Goal: Task Accomplishment & Management: Manage account settings

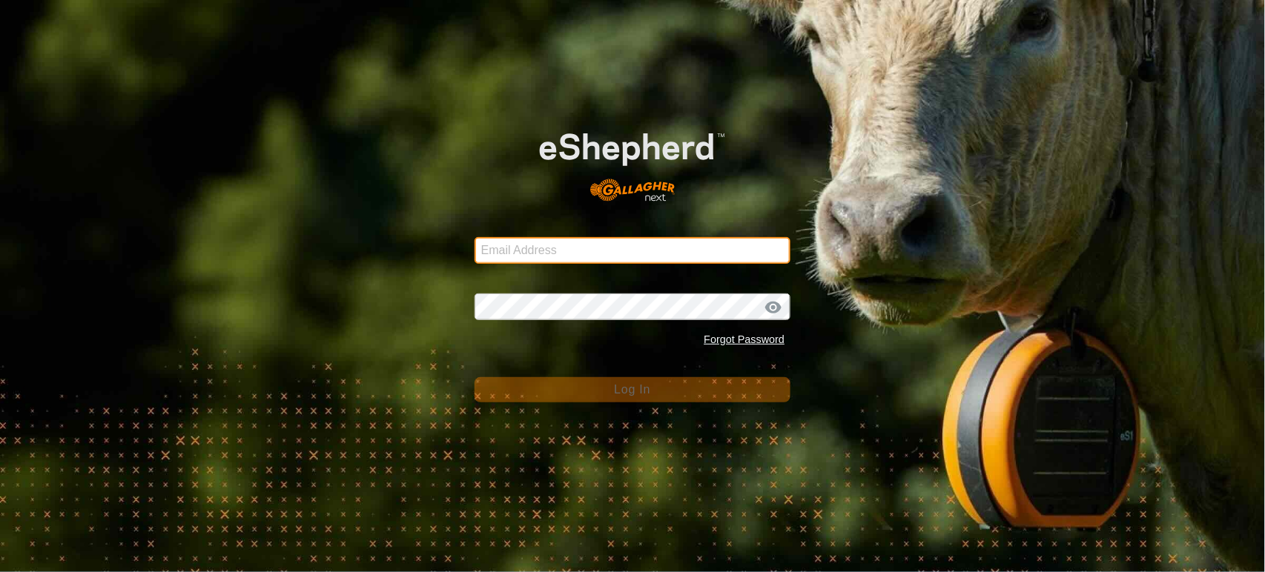
click at [520, 254] on input "Email Address" at bounding box center [633, 250] width 317 height 27
click at [700, 250] on input "Email Address" at bounding box center [633, 250] width 317 height 27
click at [0, 572] on com-1password-button at bounding box center [0, 572] width 0 height 0
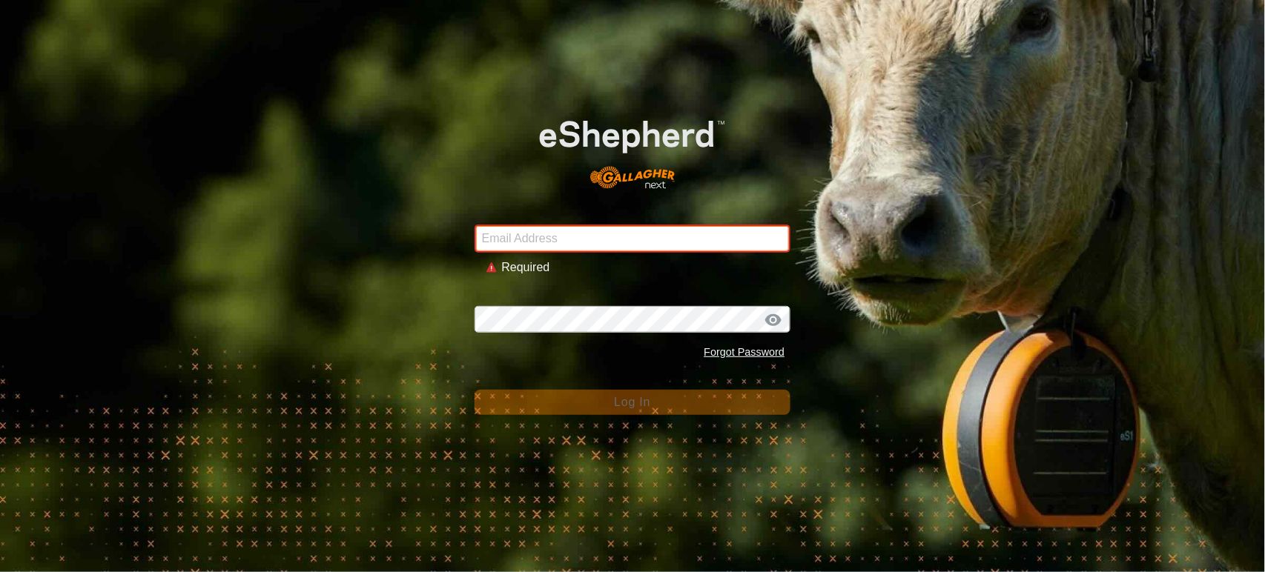
type input "[PERSON_NAME][EMAIL_ADDRESS][DOMAIN_NAME]"
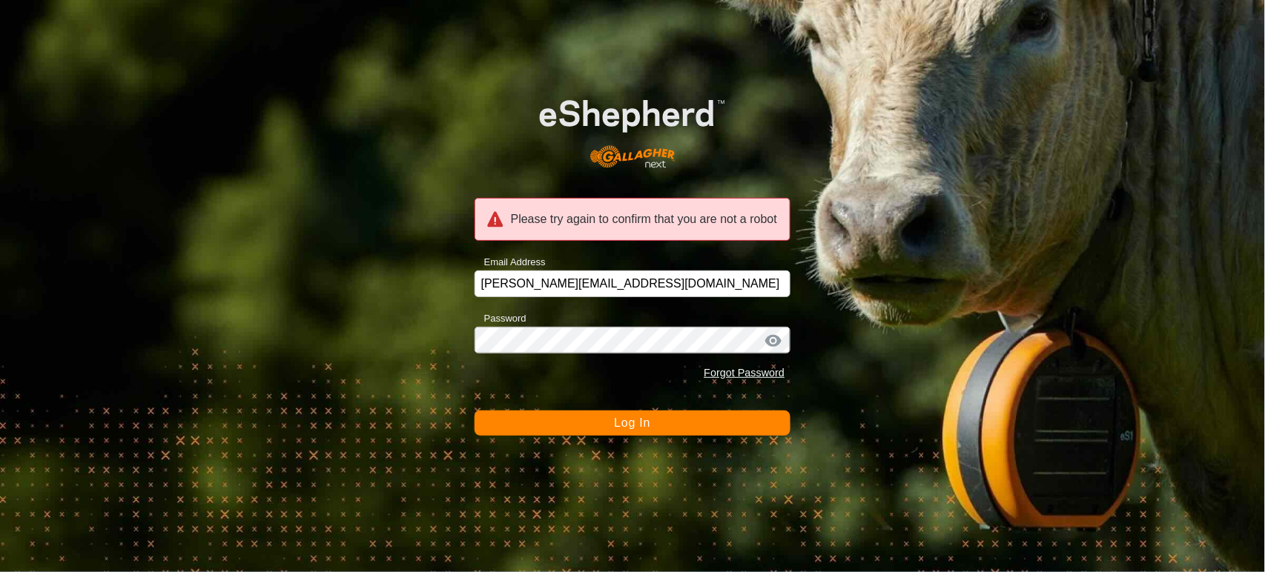
click at [608, 426] on button "Log In" at bounding box center [633, 423] width 317 height 25
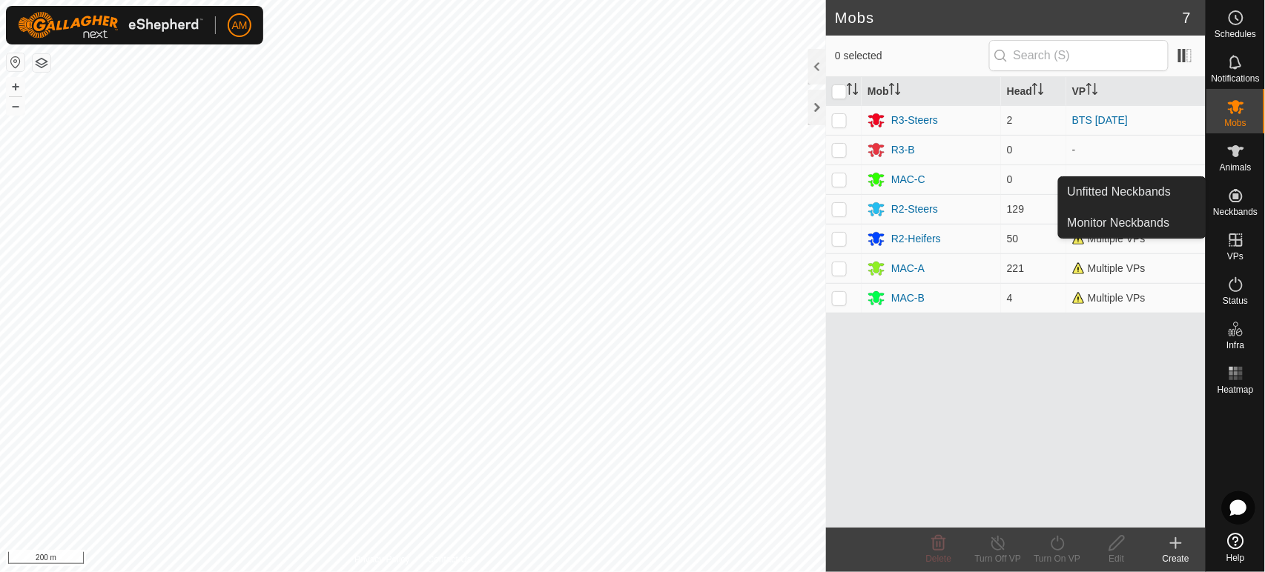
click at [1241, 201] on icon at bounding box center [1236, 196] width 18 height 18
click at [1169, 214] on link "Monitor Neckbands" at bounding box center [1132, 223] width 147 height 30
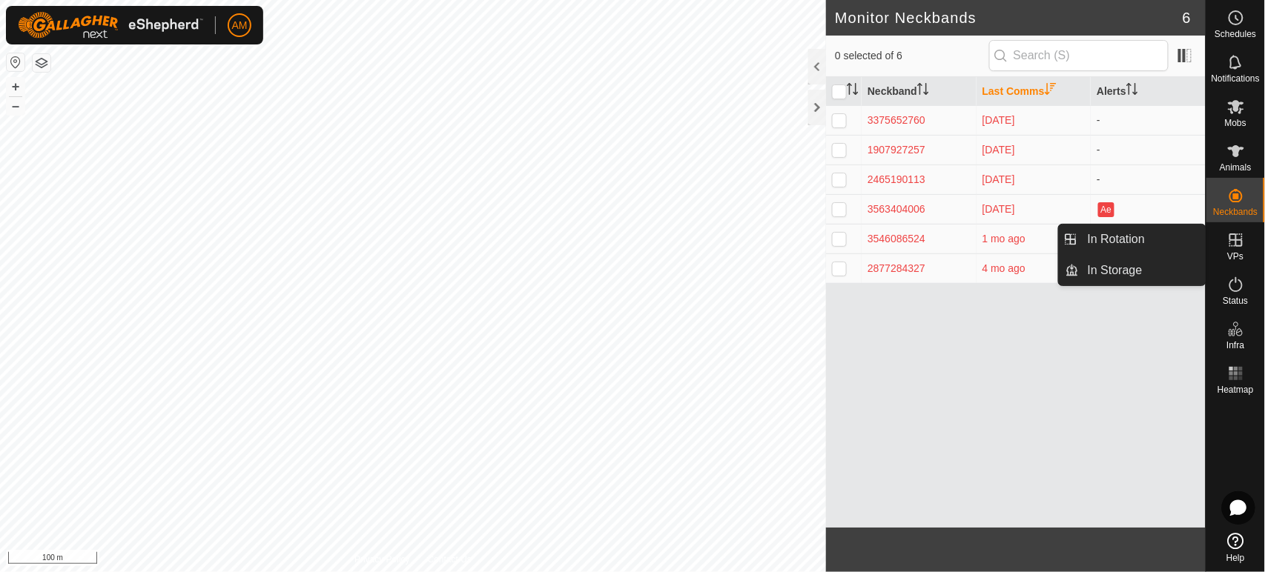
click at [1178, 239] on link "In Rotation" at bounding box center [1142, 240] width 127 height 30
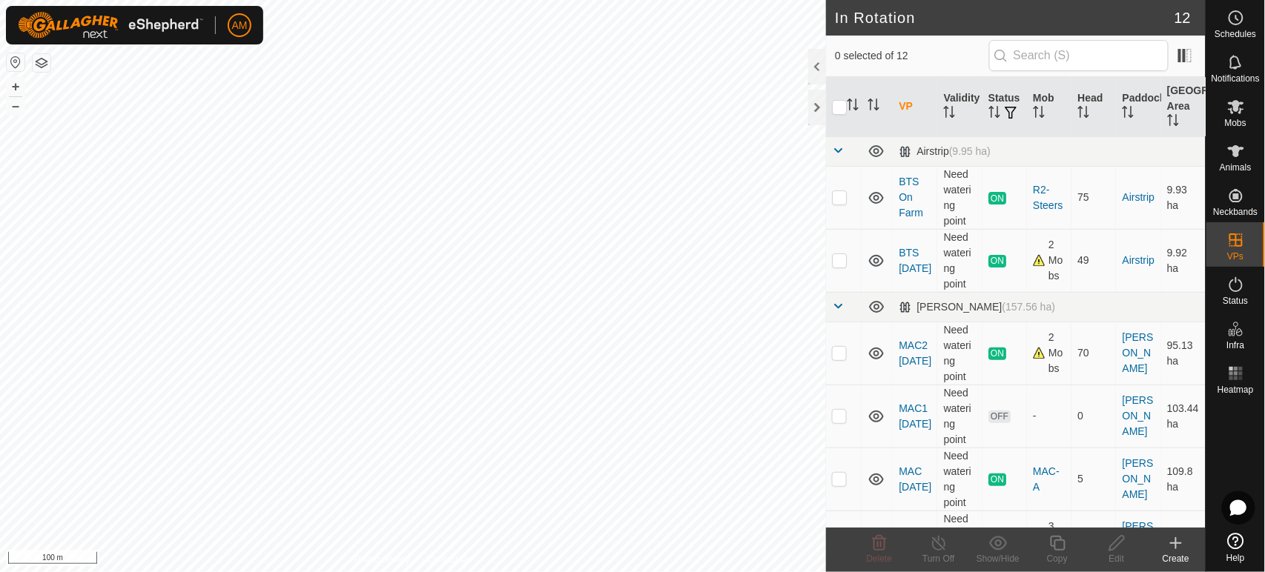
click at [1174, 540] on icon at bounding box center [1176, 544] width 18 height 18
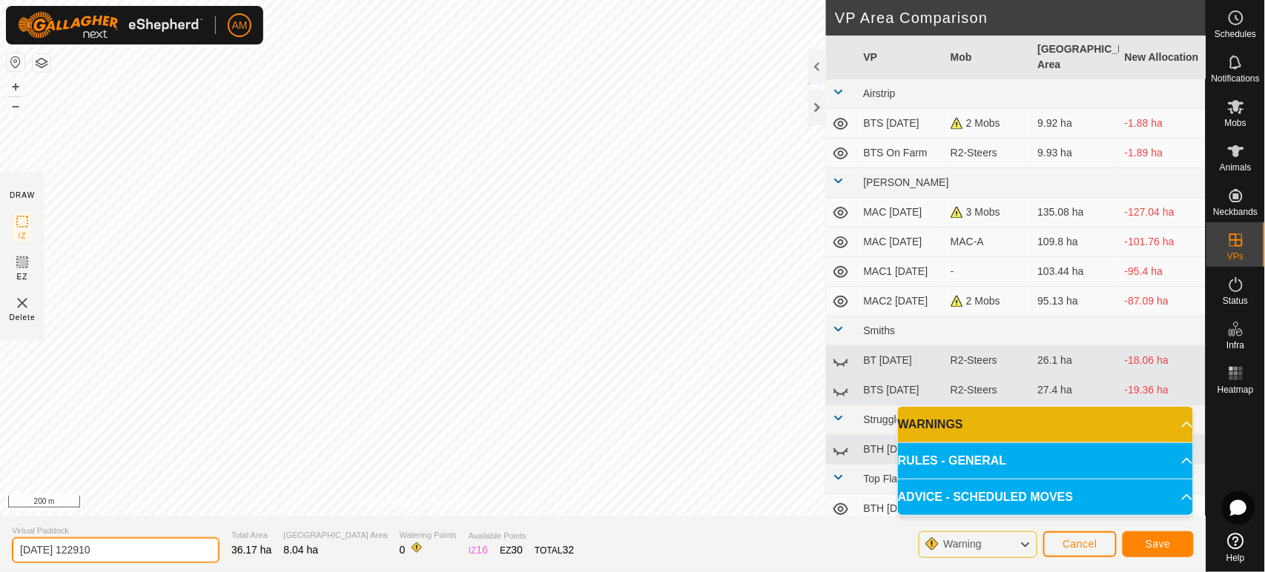
drag, startPoint x: 152, startPoint y: 560, endPoint x: 7, endPoint y: 552, distance: 145.5
click at [7, 552] on section "Virtual Paddock [DATE] 122910 Total Area 36.17 ha Grazing Area 8.04 ha Watering…" at bounding box center [603, 544] width 1206 height 56
type input "Chnage"
click at [1169, 553] on button "Save" at bounding box center [1158, 545] width 71 height 26
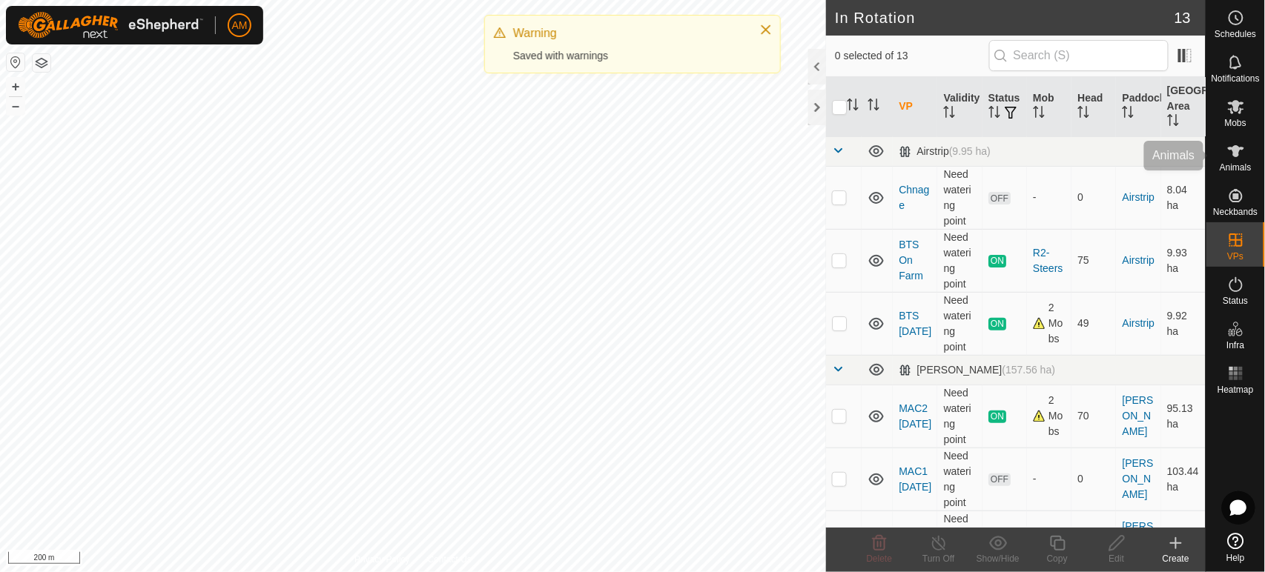
click at [1233, 152] on icon at bounding box center [1236, 151] width 18 height 18
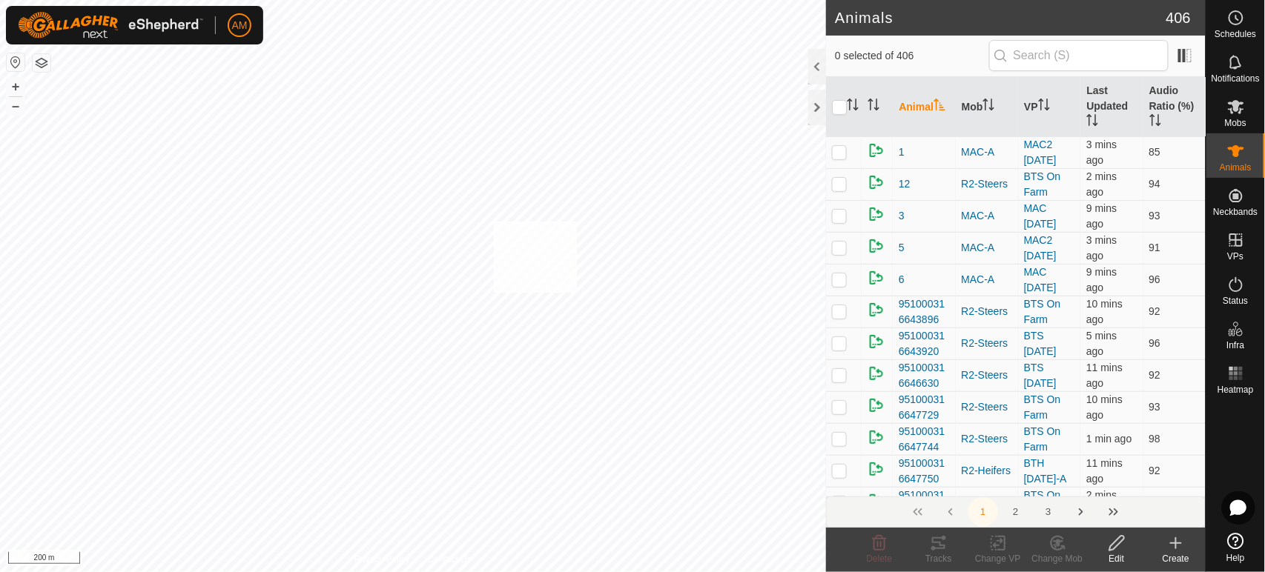
checkbox input "true"
click at [995, 549] on icon at bounding box center [998, 544] width 19 height 18
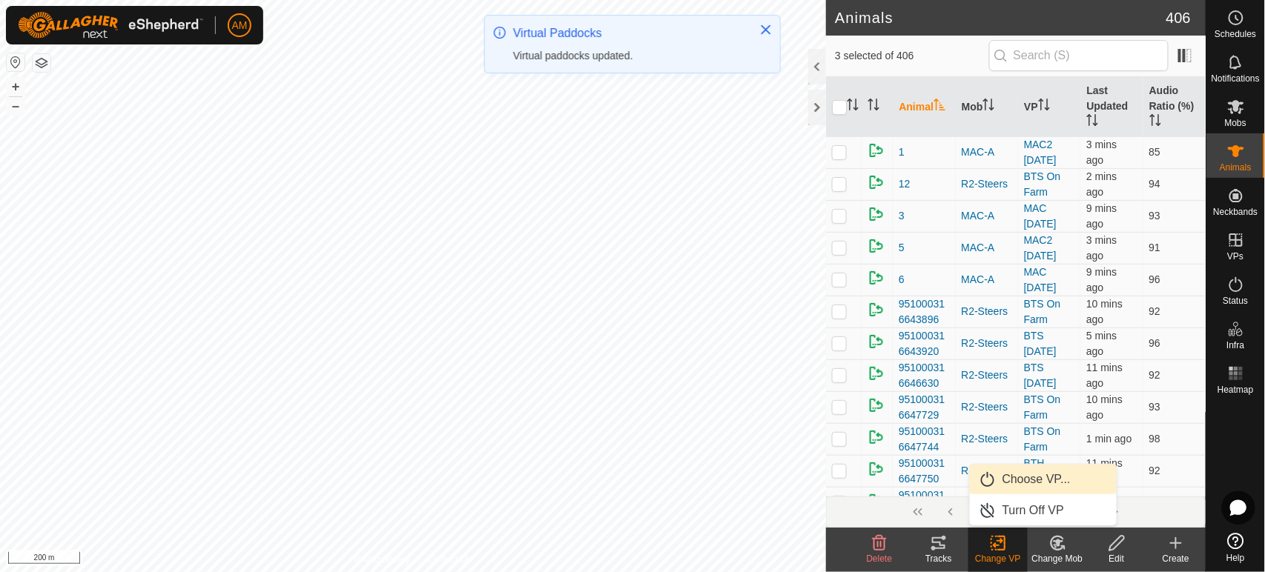
click at [1009, 472] on link "Choose VP..." at bounding box center [1043, 480] width 147 height 30
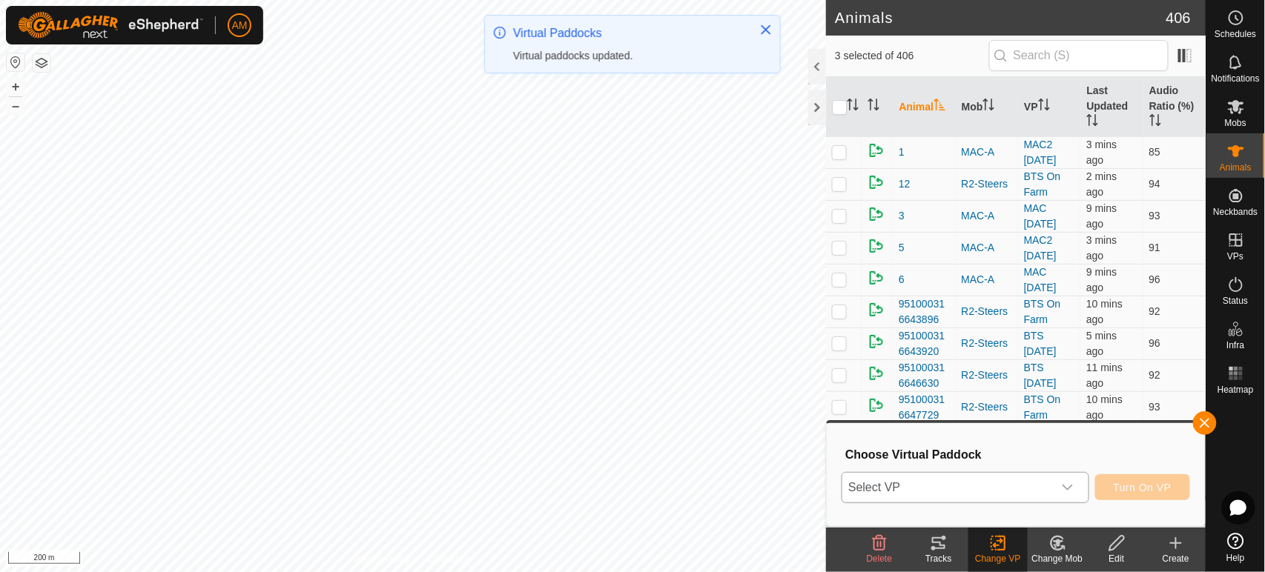
click at [965, 496] on span "Select VP" at bounding box center [947, 488] width 210 height 30
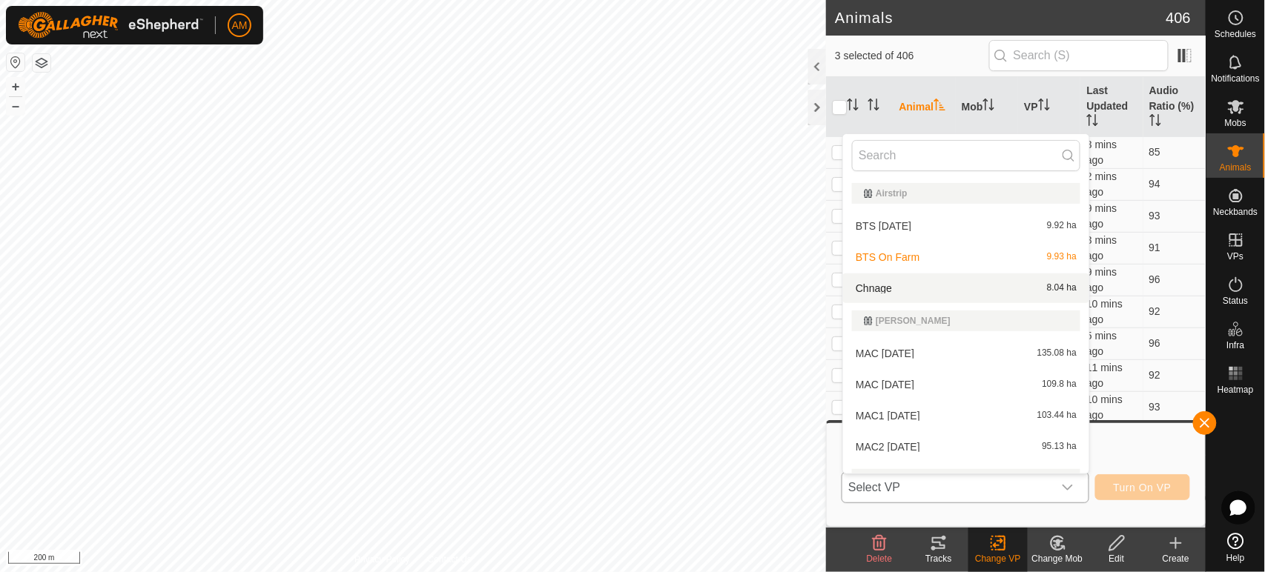
click at [894, 290] on li "Chnage 8.04 ha" at bounding box center [966, 289] width 246 height 30
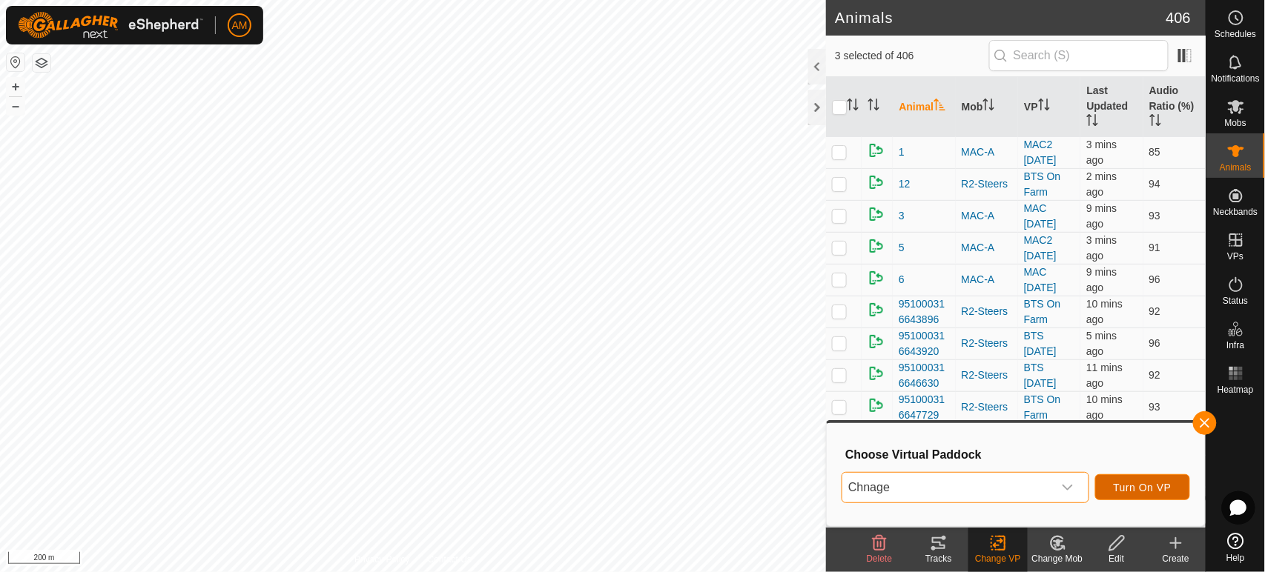
click at [1140, 494] on button "Turn On VP" at bounding box center [1142, 488] width 95 height 26
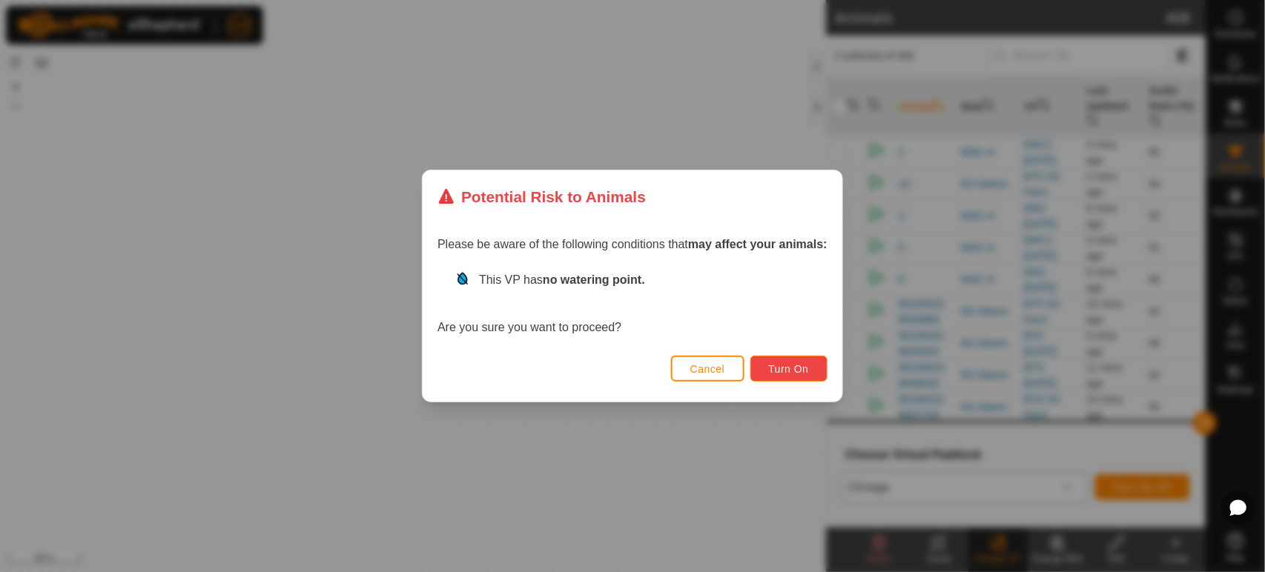
click at [789, 371] on span "Turn On" at bounding box center [789, 369] width 40 height 12
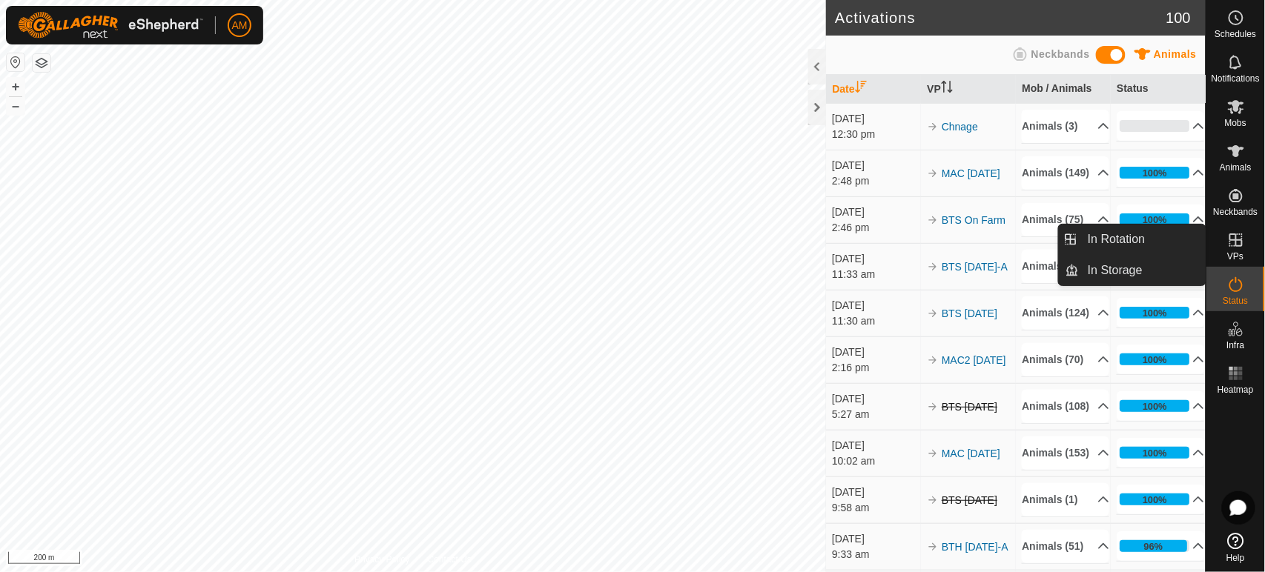
drag, startPoint x: 1237, startPoint y: 259, endPoint x: 1237, endPoint y: 245, distance: 14.1
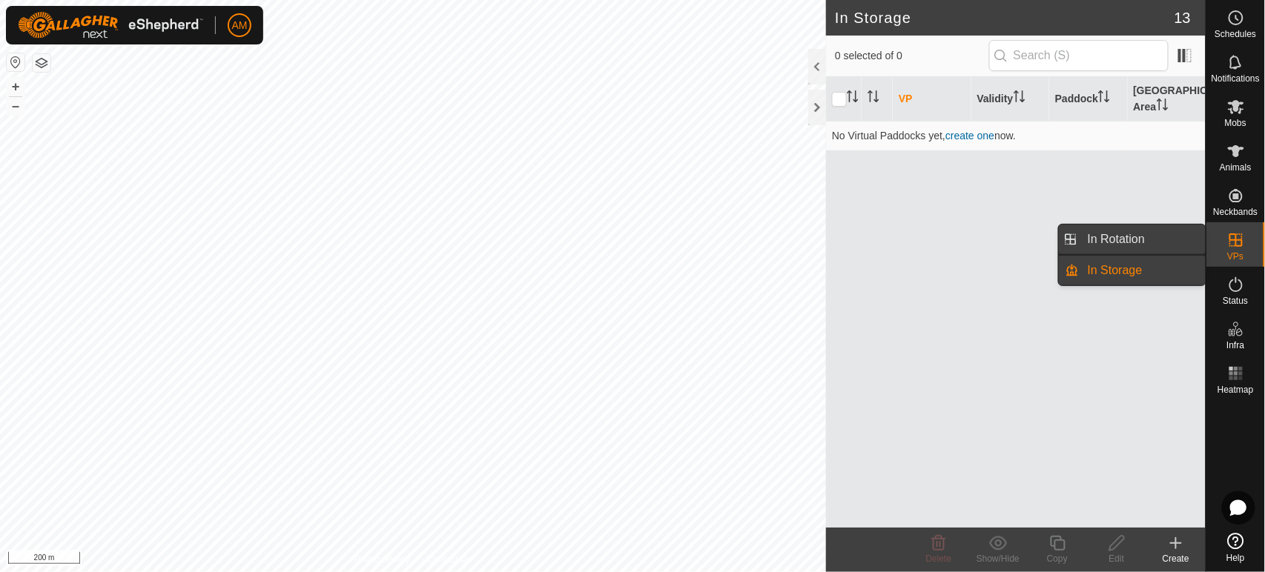
click at [1136, 234] on link "In Rotation" at bounding box center [1142, 240] width 127 height 30
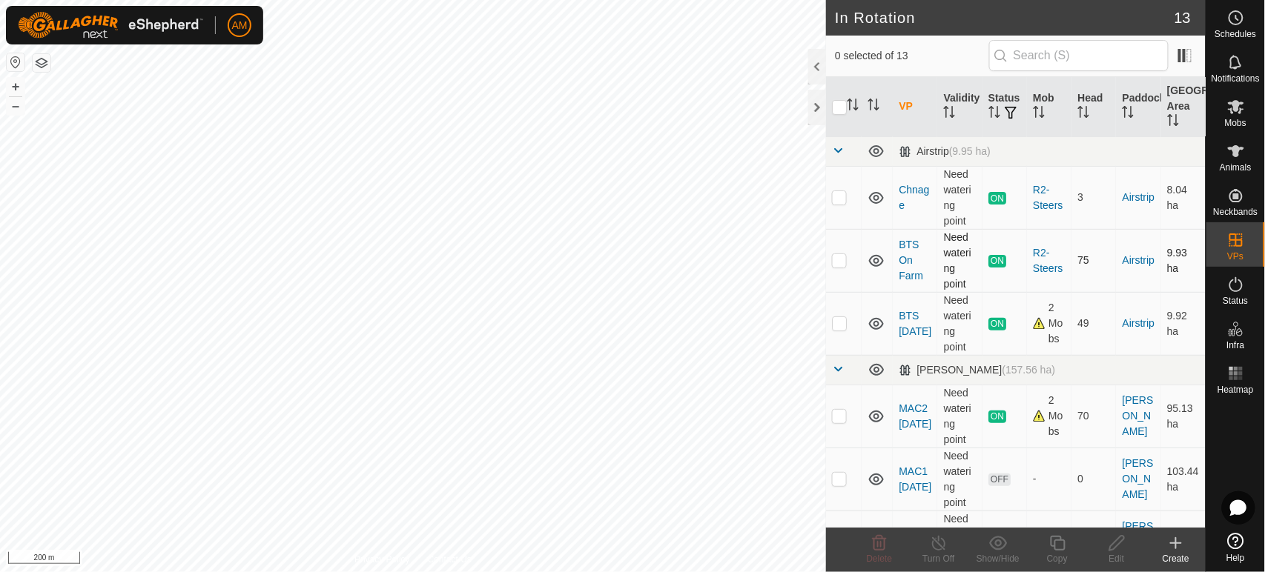
click at [842, 265] on p-checkbox at bounding box center [839, 260] width 15 height 12
checkbox input "true"
click at [1053, 546] on icon at bounding box center [1057, 543] width 15 height 15
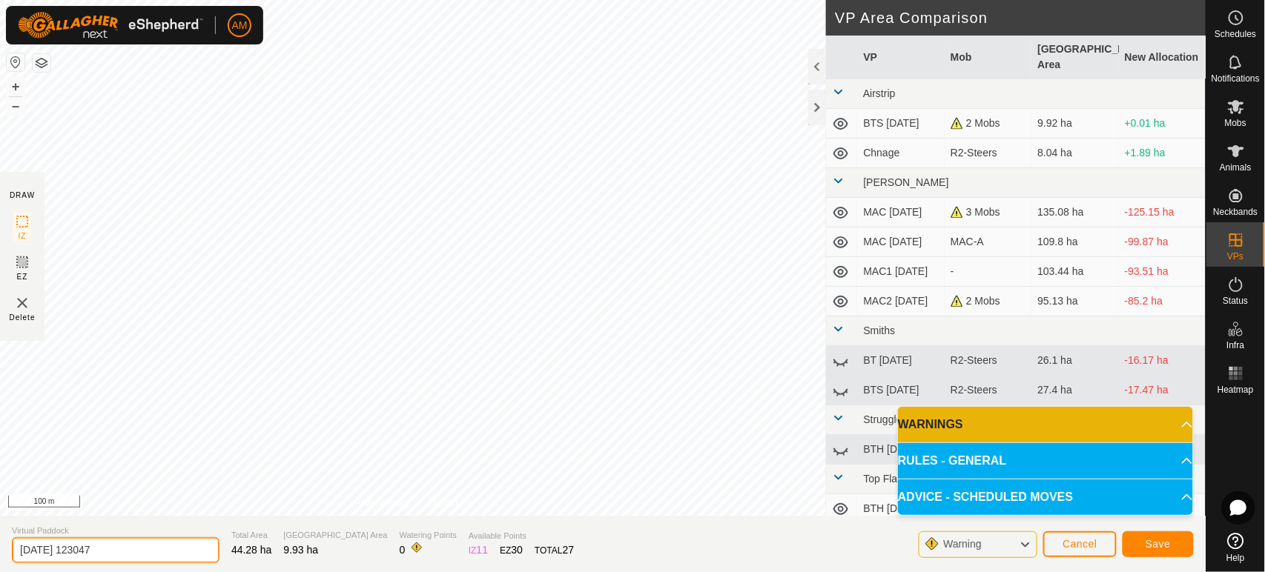
drag, startPoint x: 87, startPoint y: 537, endPoint x: 0, endPoint y: 539, distance: 87.5
click at [0, 539] on section "Virtual Paddock [DATE] 123047 Total Area 44.28 ha Grazing Area 9.93 ha Watering…" at bounding box center [603, 544] width 1206 height 56
type input "Change 1"
click at [1146, 544] on span "Save" at bounding box center [1158, 544] width 25 height 12
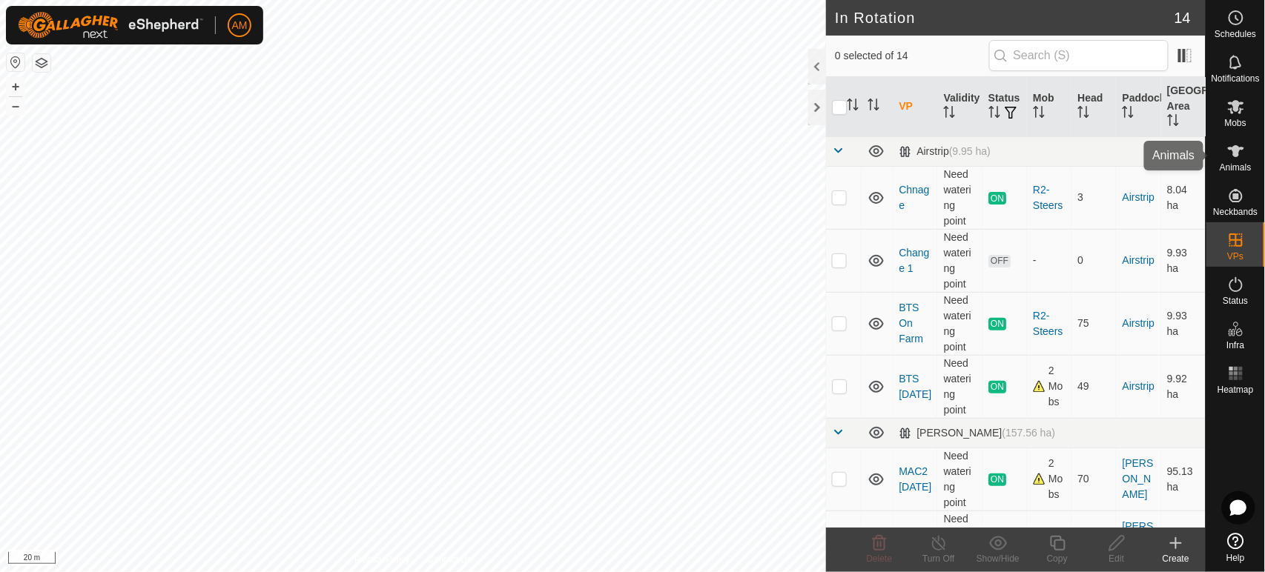
click at [1237, 145] on icon at bounding box center [1236, 151] width 18 height 18
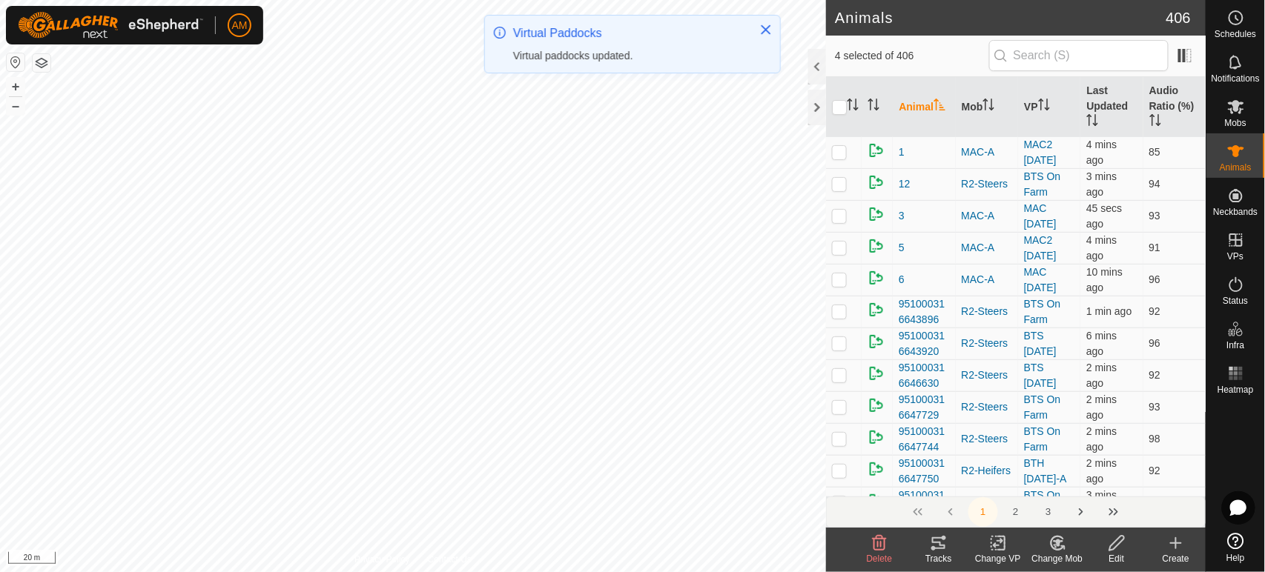
checkbox input "true"
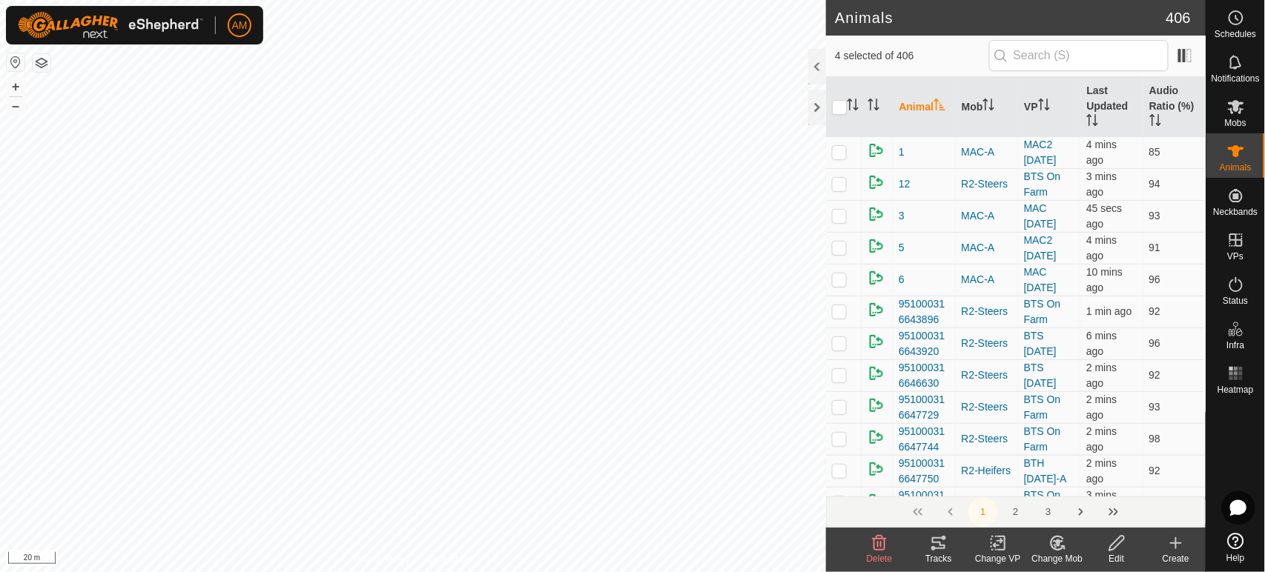
click at [998, 550] on icon at bounding box center [1001, 543] width 7 height 13
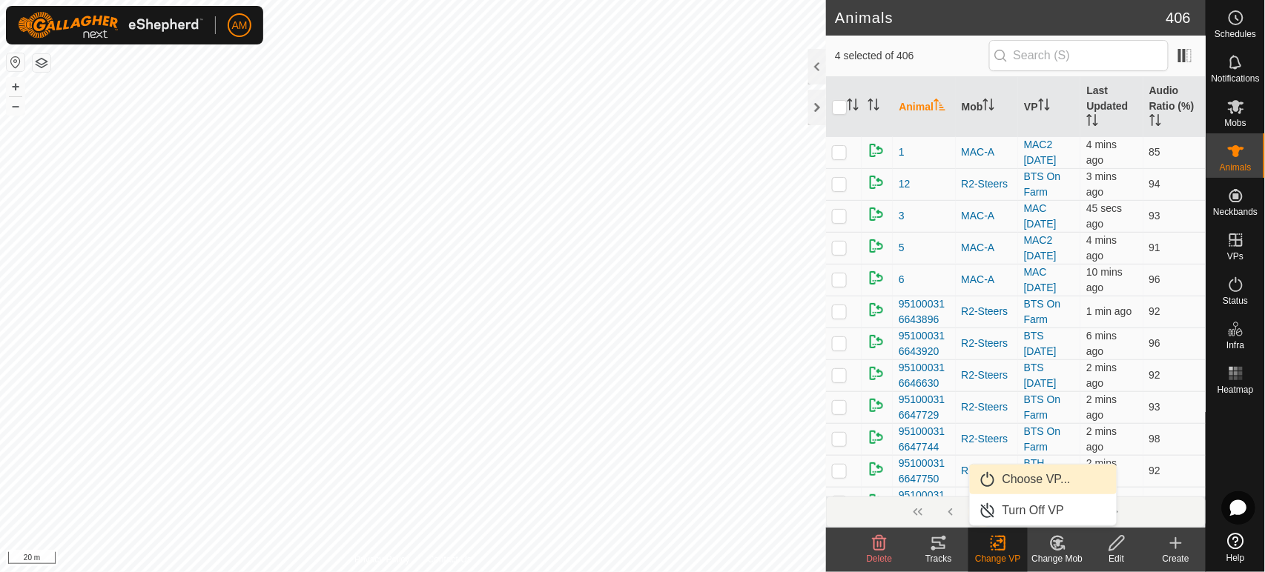
click at [1011, 478] on link "Choose VP..." at bounding box center [1043, 480] width 147 height 30
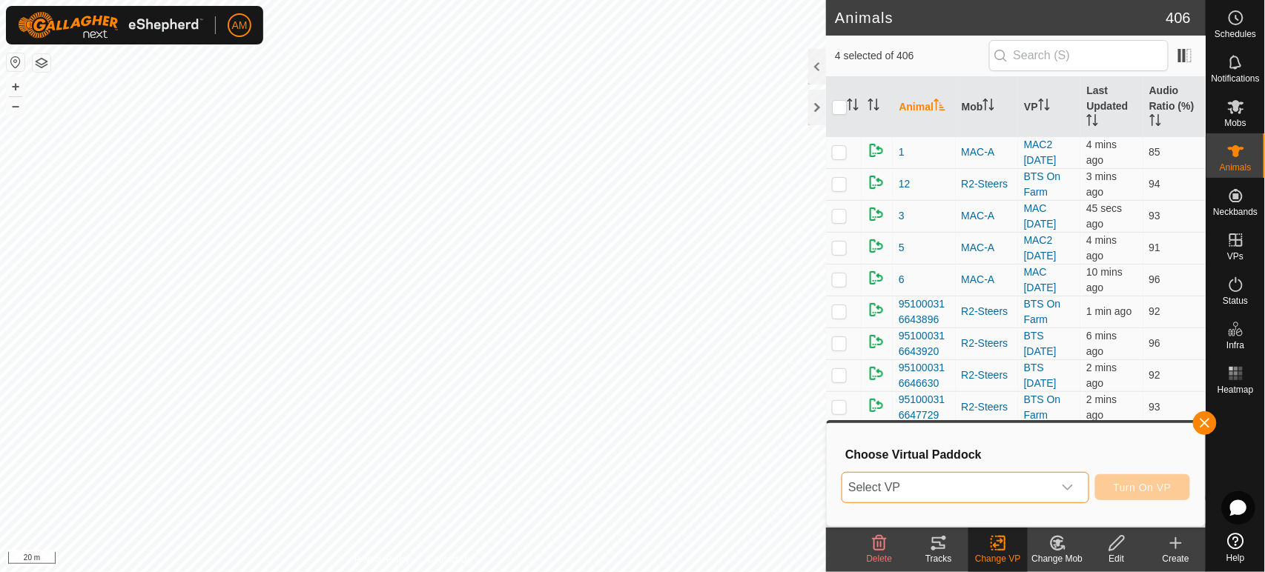
click at [934, 488] on span "Select VP" at bounding box center [947, 488] width 210 height 30
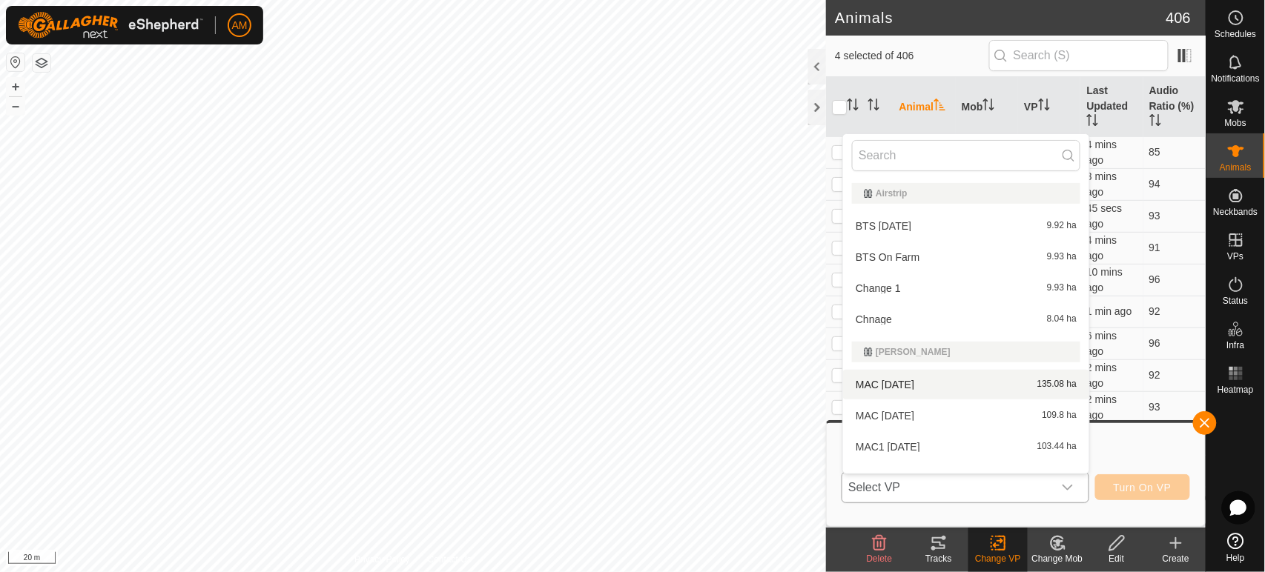
scroll to position [19, 0]
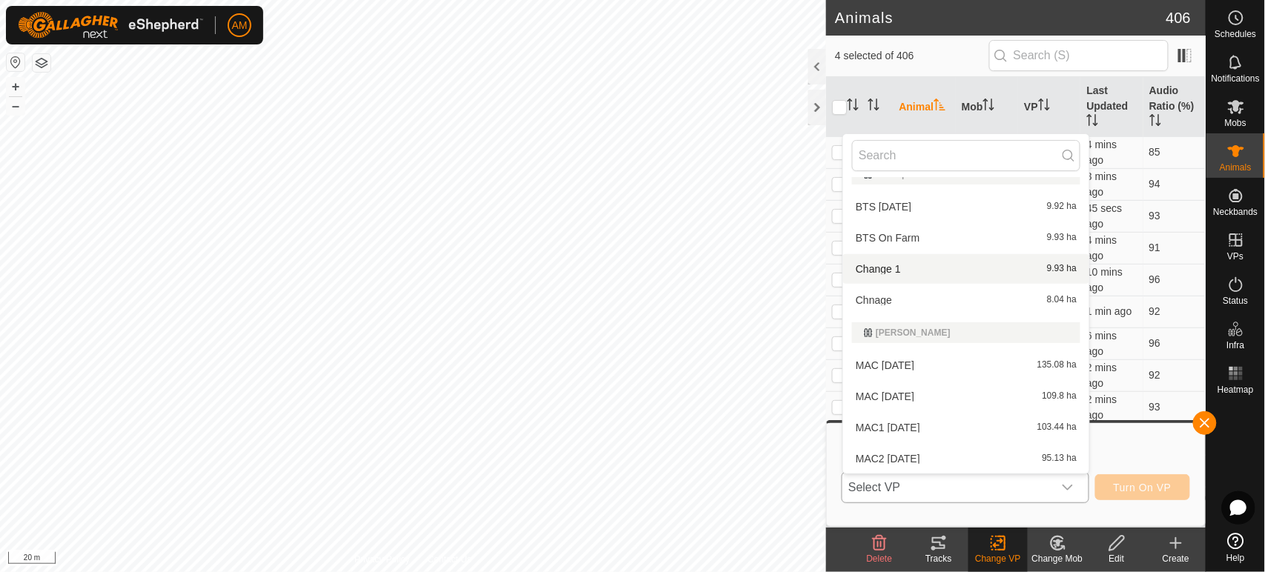
click at [899, 277] on li "Change 1 9.93 ha" at bounding box center [966, 269] width 246 height 30
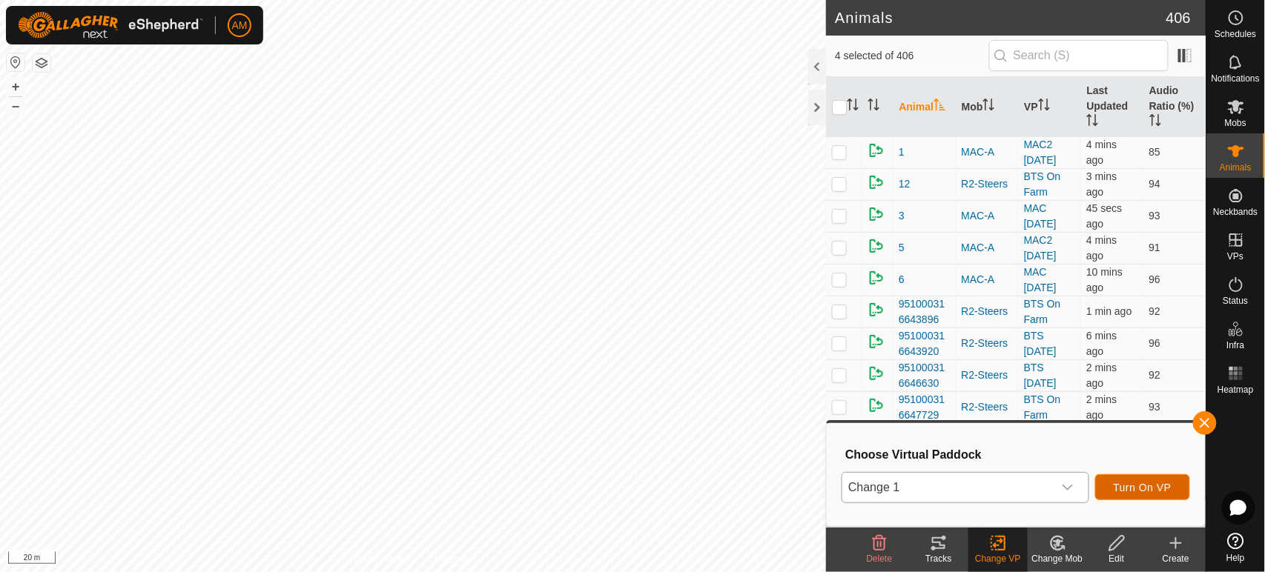
click at [1154, 493] on span "Turn On VP" at bounding box center [1143, 488] width 58 height 12
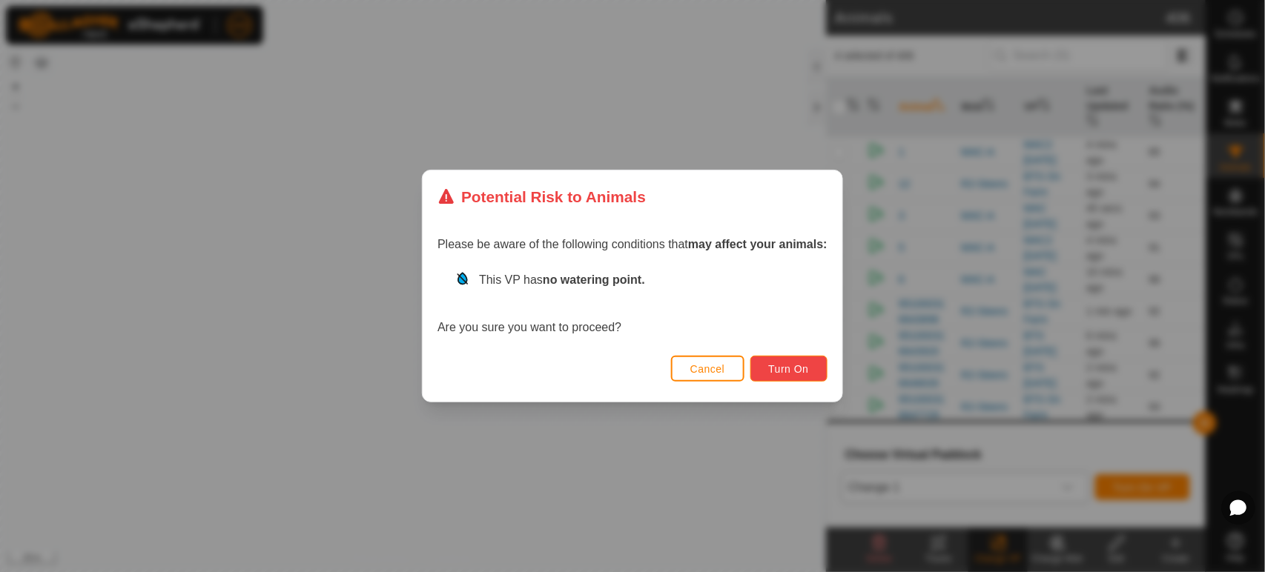
click at [799, 364] on span "Turn On" at bounding box center [789, 369] width 40 height 12
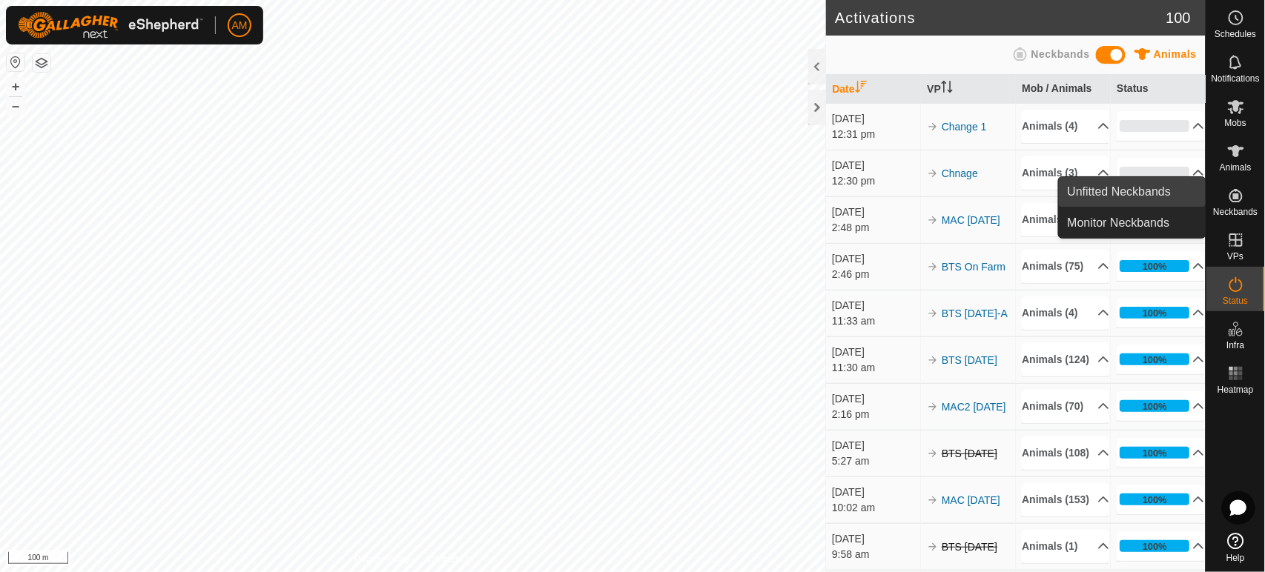
click at [1128, 196] on link "Unfitted Neckbands" at bounding box center [1132, 192] width 147 height 30
